Goal: Use online tool/utility: Utilize a website feature to perform a specific function

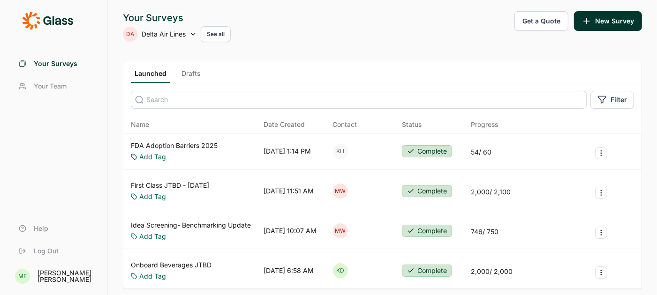
click at [187, 72] on link "Drafts" at bounding box center [191, 76] width 26 height 14
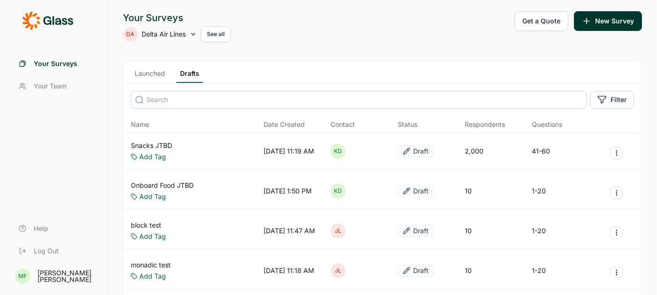
click at [153, 143] on link "Snacks JTBD" at bounding box center [151, 145] width 41 height 9
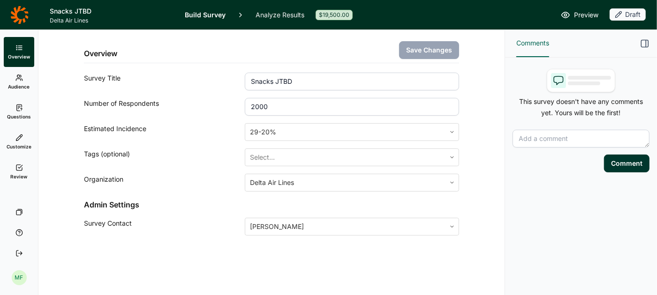
click at [270, 14] on link "Analyze Results" at bounding box center [279, 15] width 49 height 30
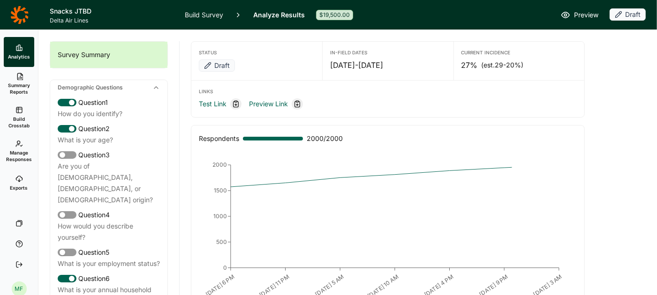
click at [14, 126] on span "Build Crosstab" at bounding box center [18, 122] width 23 height 13
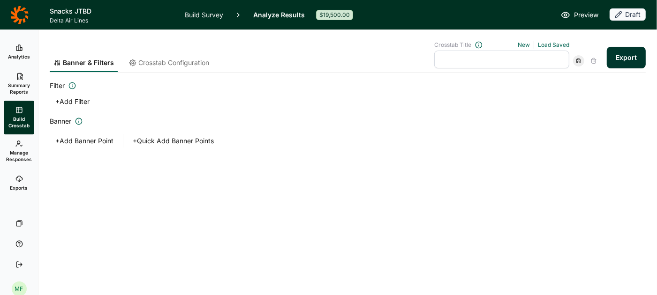
click at [147, 138] on button "+ Quick Add Banner Points" at bounding box center [173, 140] width 92 height 13
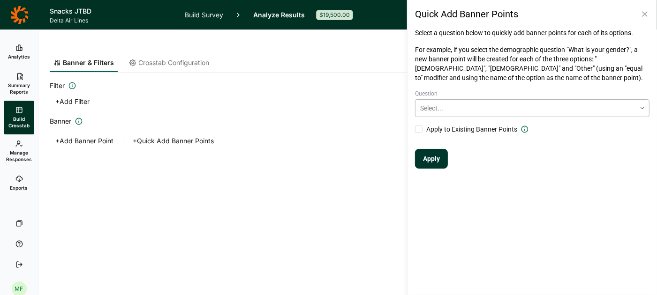
click at [641, 108] on use at bounding box center [642, 108] width 3 height 1
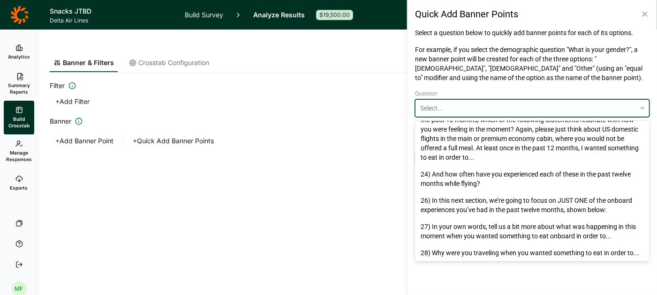
scroll to position [506, 0]
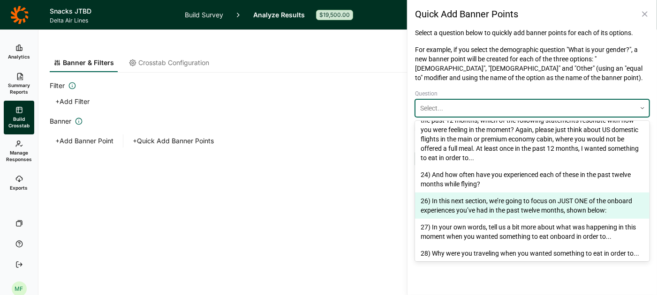
click at [499, 207] on div "26) In this next section, we’re going to focus on JUST ONE of the onboard exper…" at bounding box center [532, 206] width 234 height 26
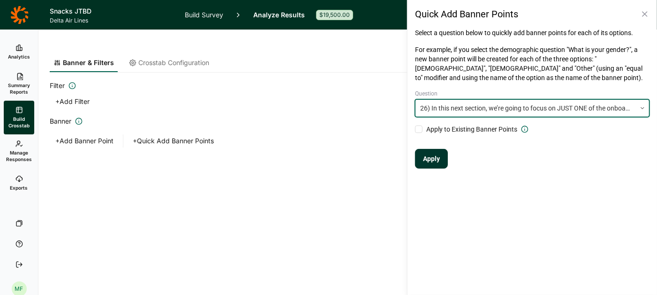
click at [430, 160] on button "Apply" at bounding box center [431, 159] width 33 height 20
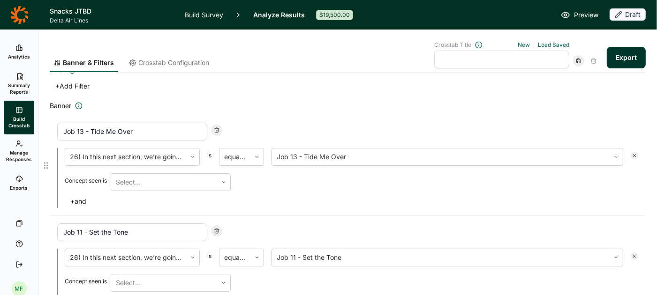
scroll to position [9, 0]
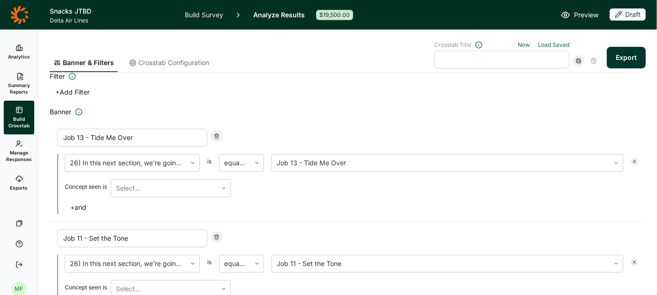
click at [197, 60] on span "Crosstab Configuration" at bounding box center [173, 62] width 71 height 9
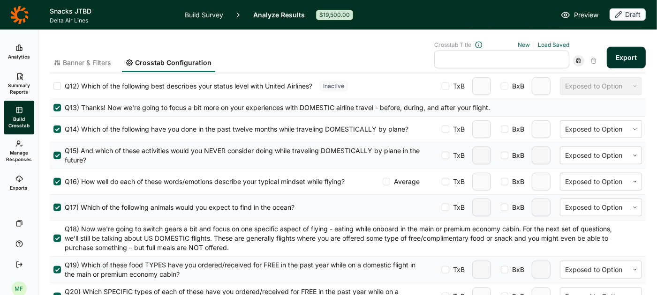
scroll to position [610, 0]
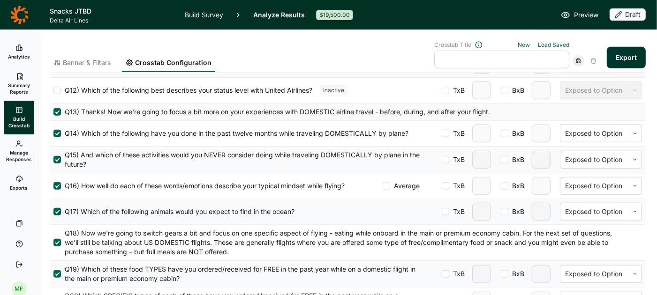
click at [446, 182] on div at bounding box center [444, 185] width 7 height 7
click at [441, 186] on input "TxB" at bounding box center [441, 186] width 0 height 0
type input "2"
click at [485, 181] on input "2" at bounding box center [481, 186] width 19 height 18
type input "3"
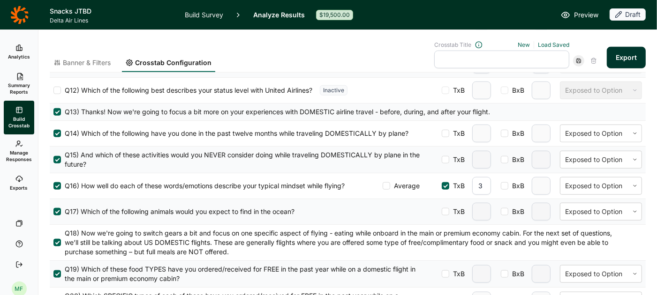
click at [505, 182] on div at bounding box center [503, 185] width 7 height 7
click at [500, 186] on input "BxB" at bounding box center [500, 186] width 0 height 0
type input "2"
click at [545, 180] on input "2" at bounding box center [540, 186] width 19 height 18
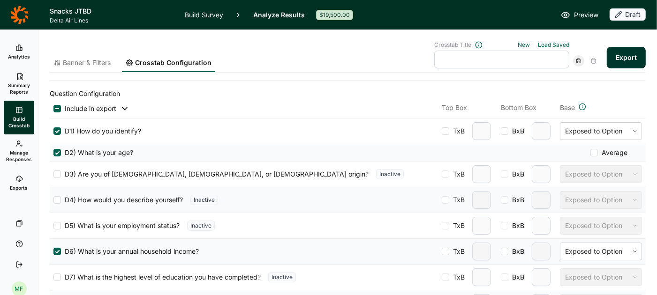
scroll to position [15, 0]
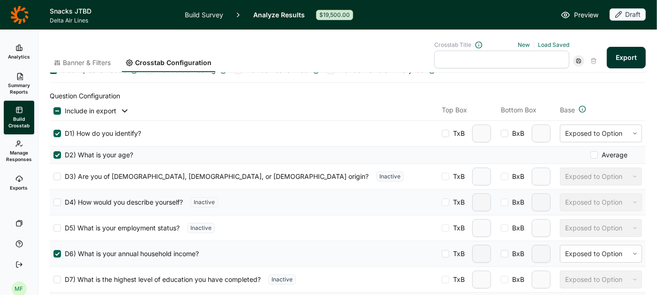
type input "3"
click at [594, 153] on div at bounding box center [593, 154] width 7 height 7
click at [590, 155] on input "Average" at bounding box center [590, 155] width 0 height 0
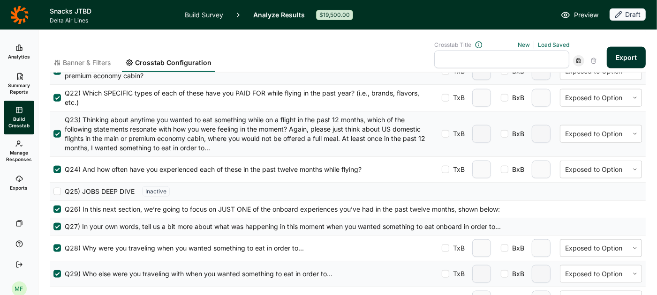
scroll to position [867, 0]
click at [506, 165] on div at bounding box center [503, 168] width 7 height 7
click at [500, 169] on input "BxB" at bounding box center [500, 169] width 0 height 0
type input "2"
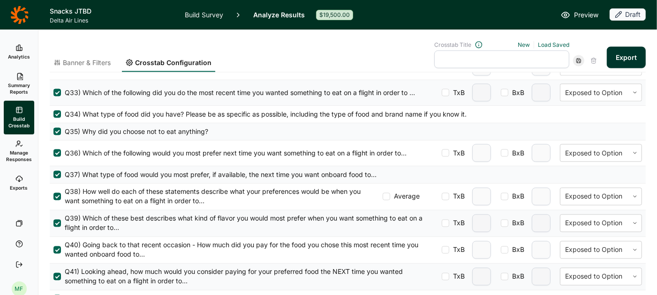
scroll to position [1151, 0]
click at [622, 57] on button "Export" at bounding box center [625, 58] width 39 height 22
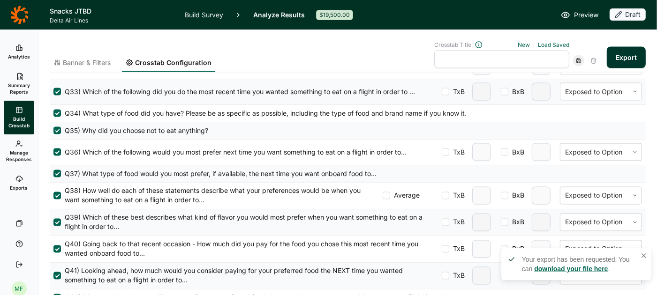
click at [568, 268] on link "download your file here" at bounding box center [571, 268] width 74 height 7
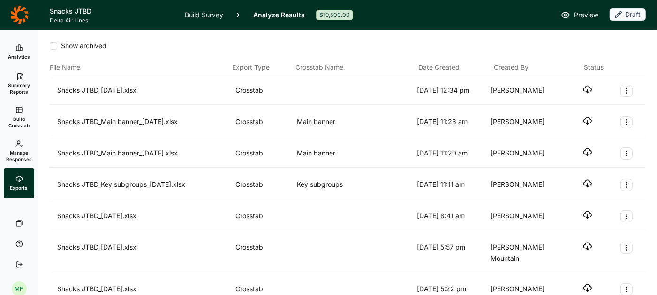
click at [586, 89] on icon "button" at bounding box center [587, 89] width 9 height 9
